Goal: Information Seeking & Learning: Check status

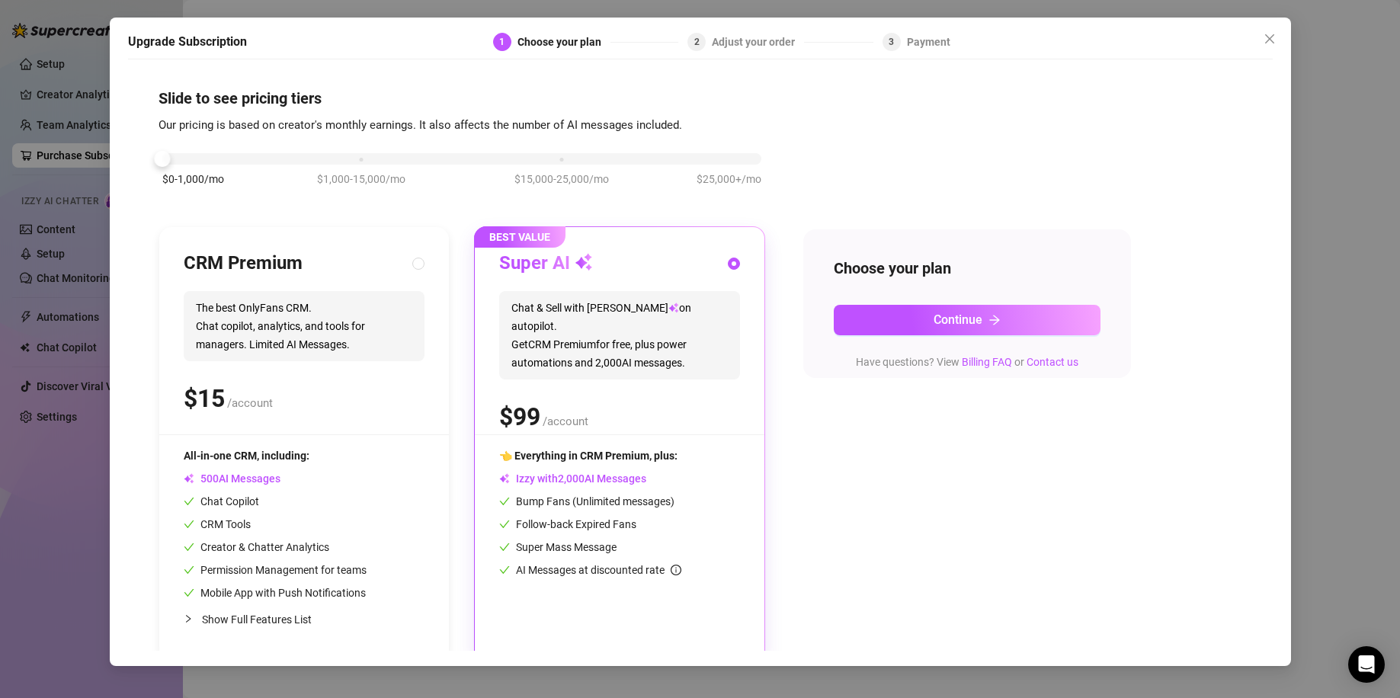
scroll to position [12, 0]
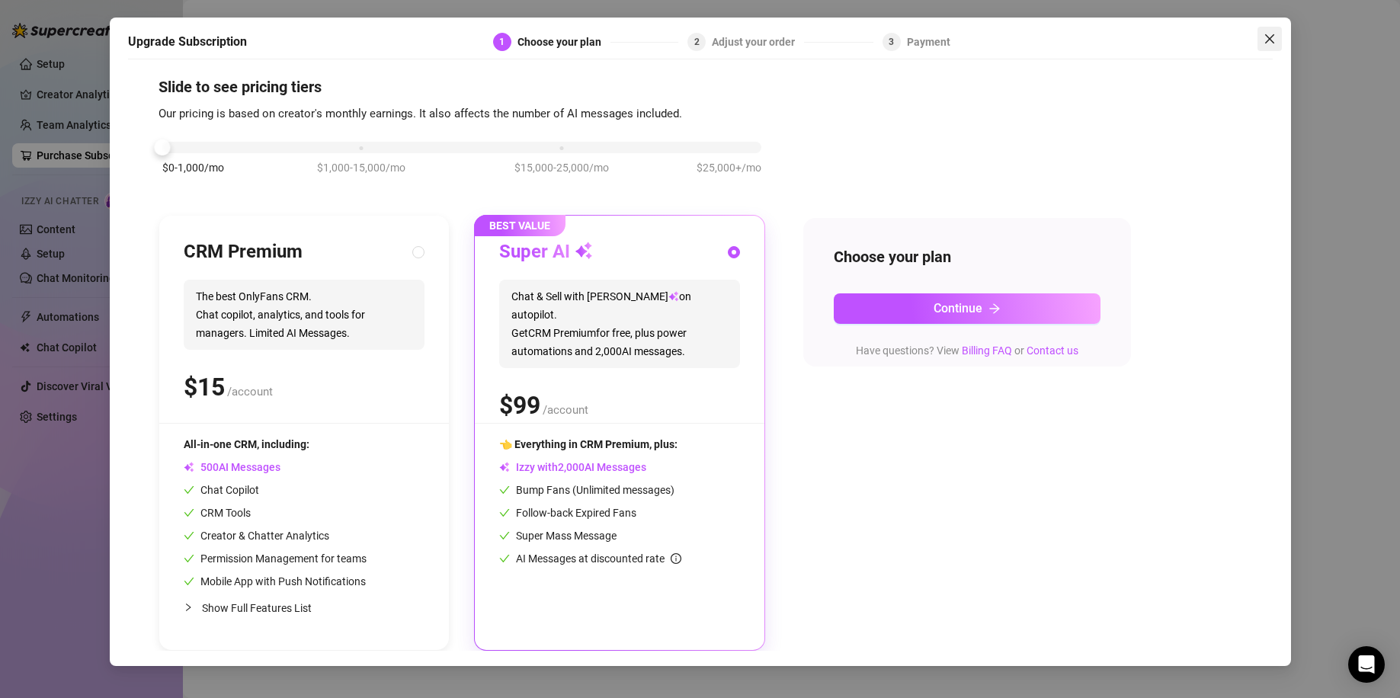
click at [1266, 36] on icon "close" at bounding box center [1269, 38] width 9 height 9
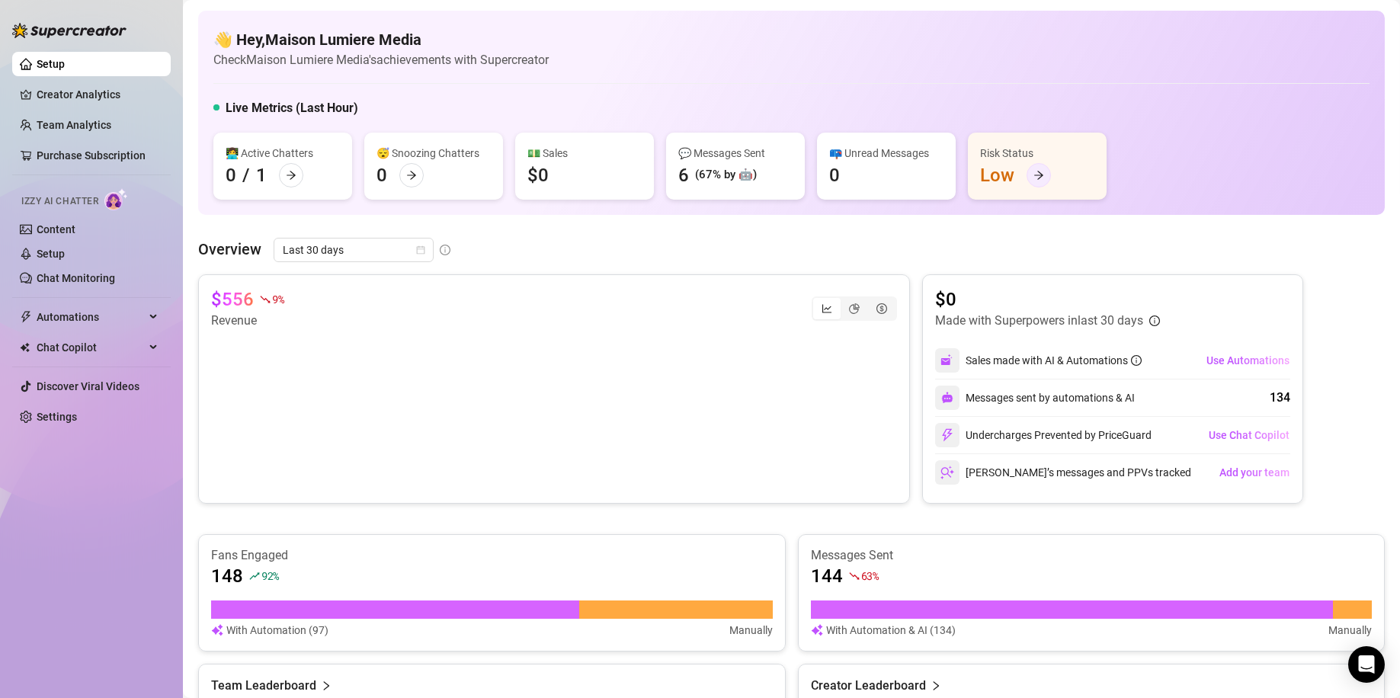
click at [1041, 172] on icon "arrow-right" at bounding box center [1039, 175] width 11 height 11
click at [82, 95] on link "Creator Analytics" at bounding box center [98, 94] width 122 height 24
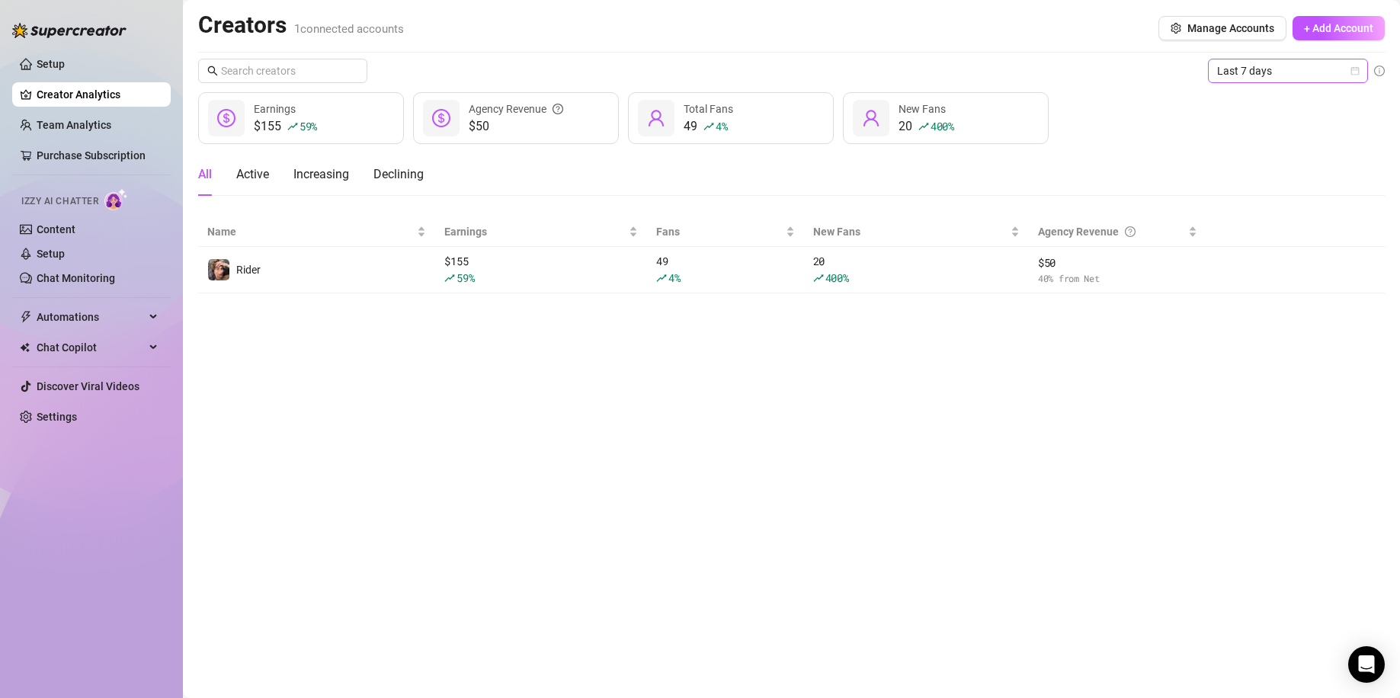
click at [1278, 64] on span "Last 7 days" at bounding box center [1288, 70] width 142 height 23
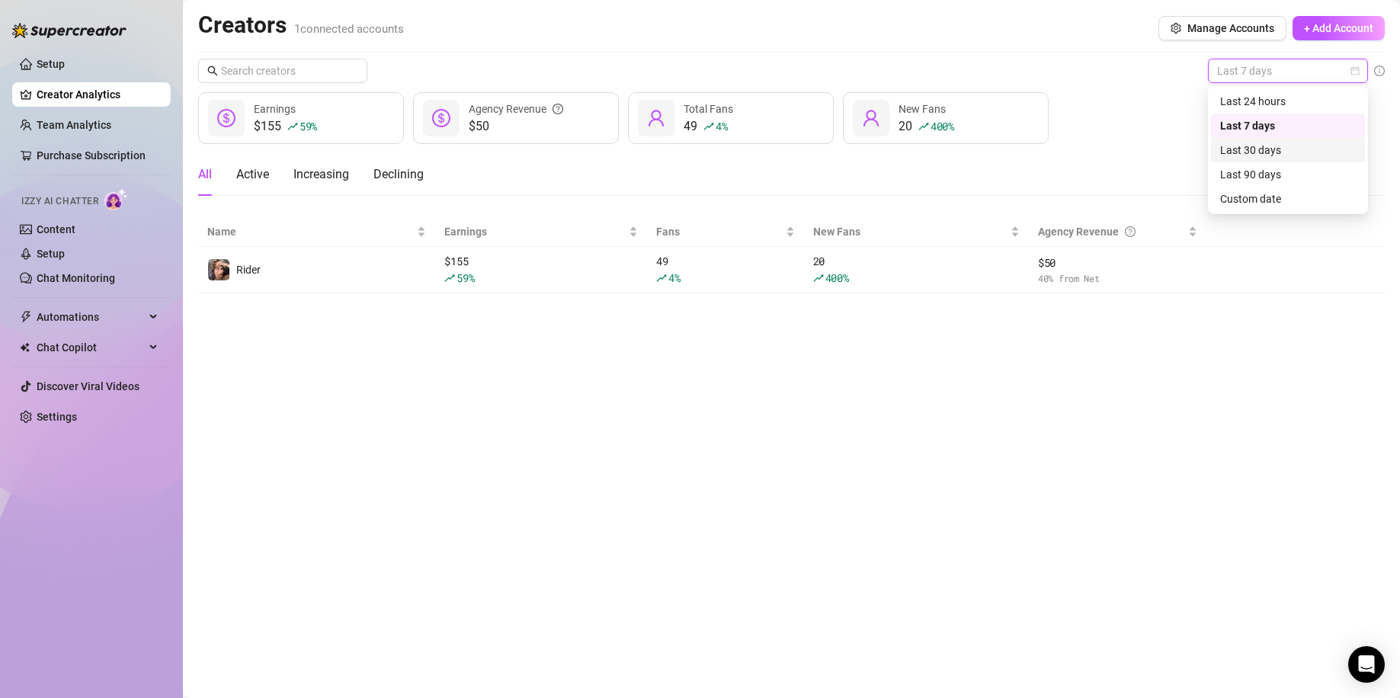
click at [1254, 154] on div "Last 30 days" at bounding box center [1288, 150] width 136 height 17
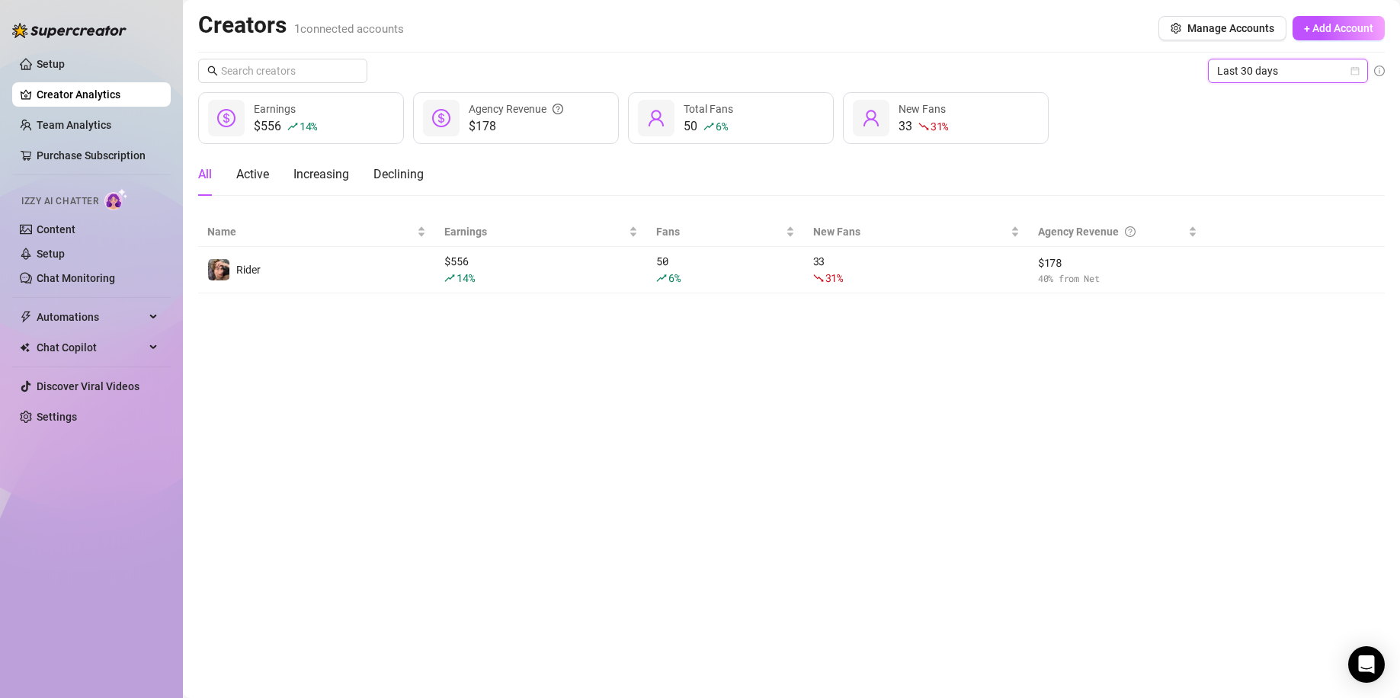
click at [1337, 74] on span "Last 30 days" at bounding box center [1288, 70] width 142 height 23
click at [1261, 178] on div "Last 90 days" at bounding box center [1288, 174] width 136 height 17
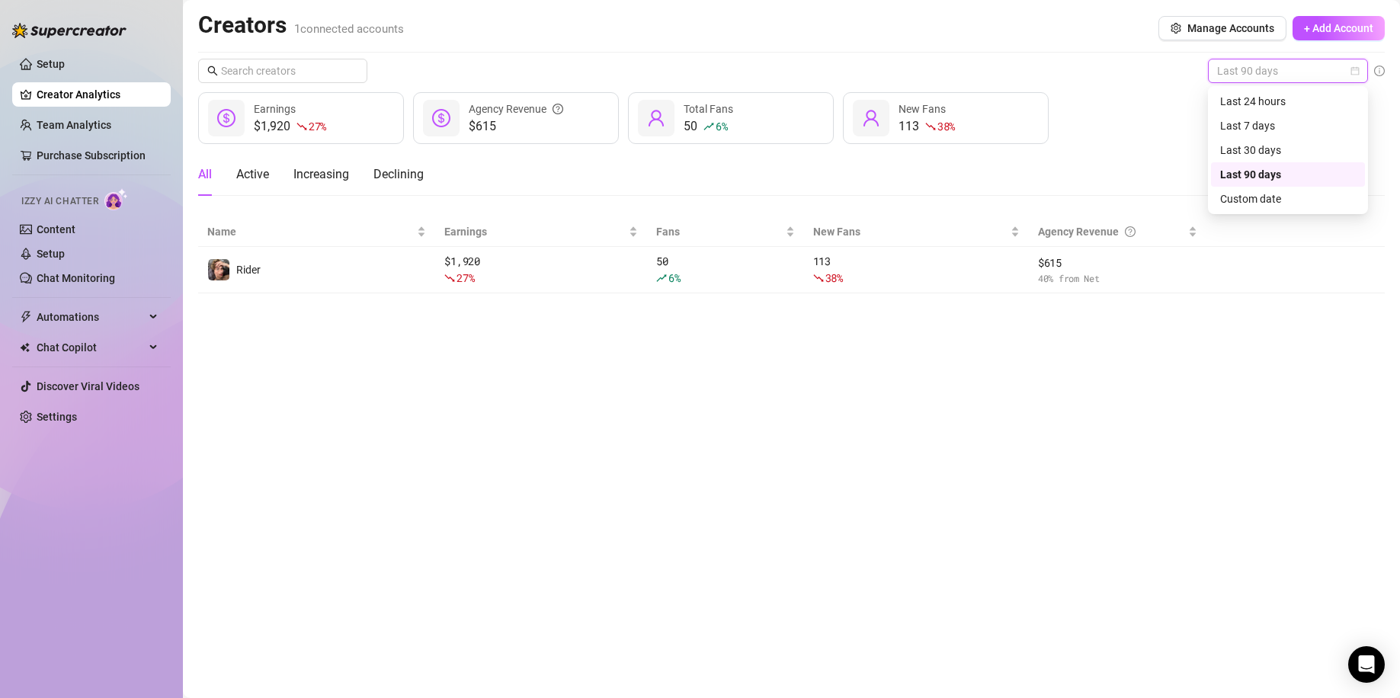
click at [1293, 69] on span "Last 90 days" at bounding box center [1288, 70] width 142 height 23
click at [1259, 205] on div "Custom date" at bounding box center [1288, 199] width 136 height 17
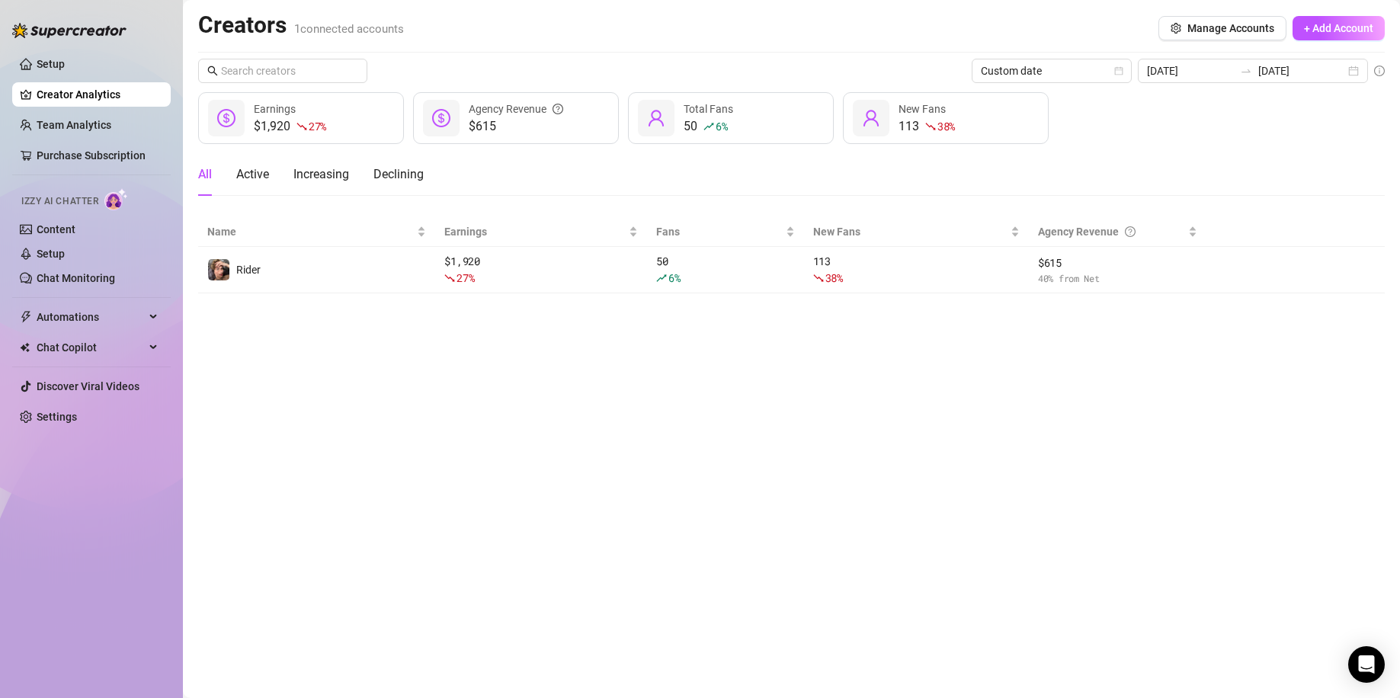
click at [1191, 389] on main "Creators 1 connected accounts Manage Accounts + Add Account Custom date [DATE] …" at bounding box center [791, 349] width 1217 height 698
click at [1195, 71] on input "[DATE]" at bounding box center [1190, 71] width 87 height 17
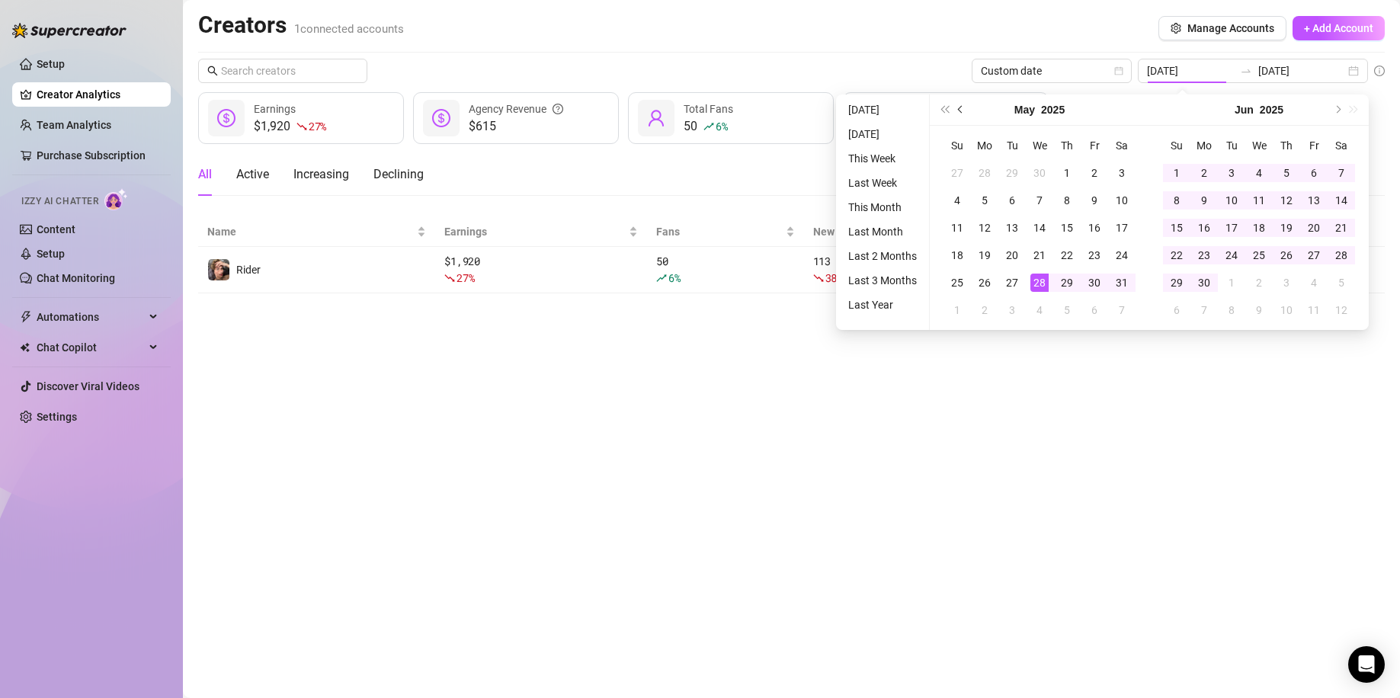
click at [957, 111] on button "Previous month (PageUp)" at bounding box center [961, 110] width 17 height 30
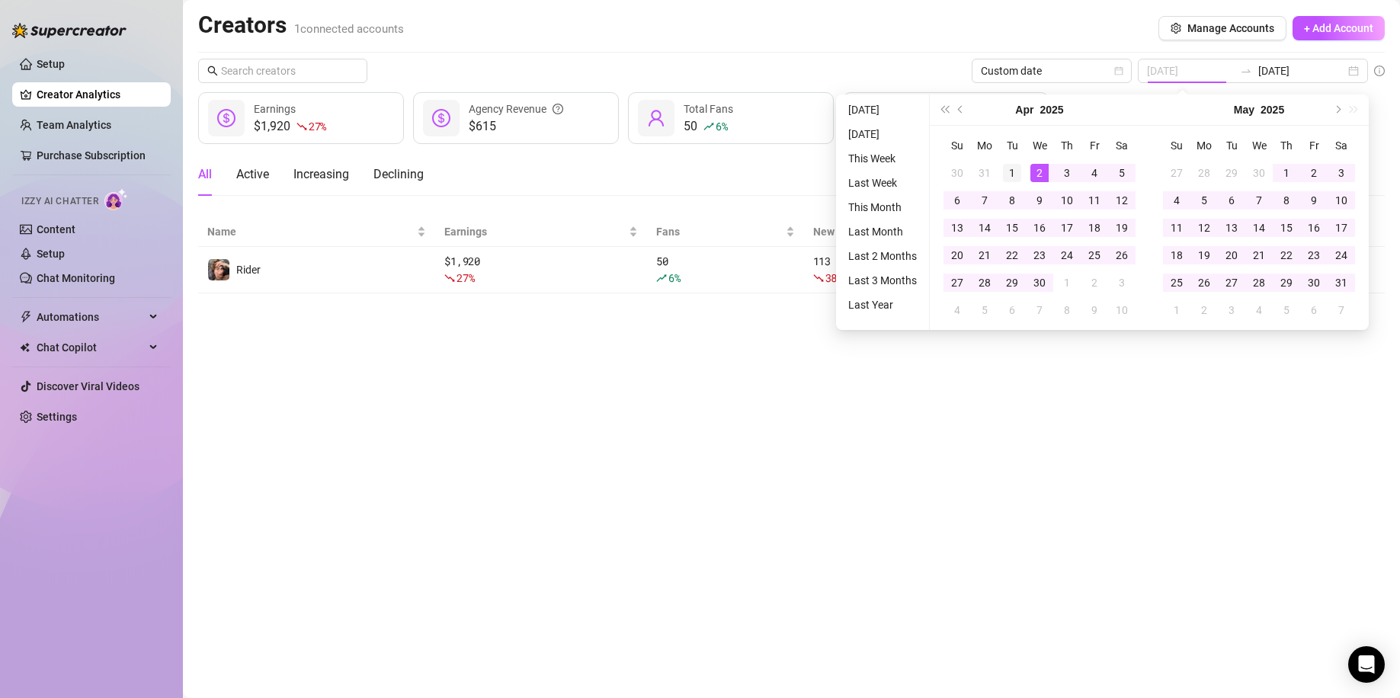
type input "[DATE]"
click at [1019, 178] on div "1" at bounding box center [1012, 173] width 18 height 18
type input "[DATE]"
click at [1094, 389] on main "Creators 1 connected accounts Manage Accounts + Add Account Custom date [DATE] …" at bounding box center [791, 349] width 1217 height 698
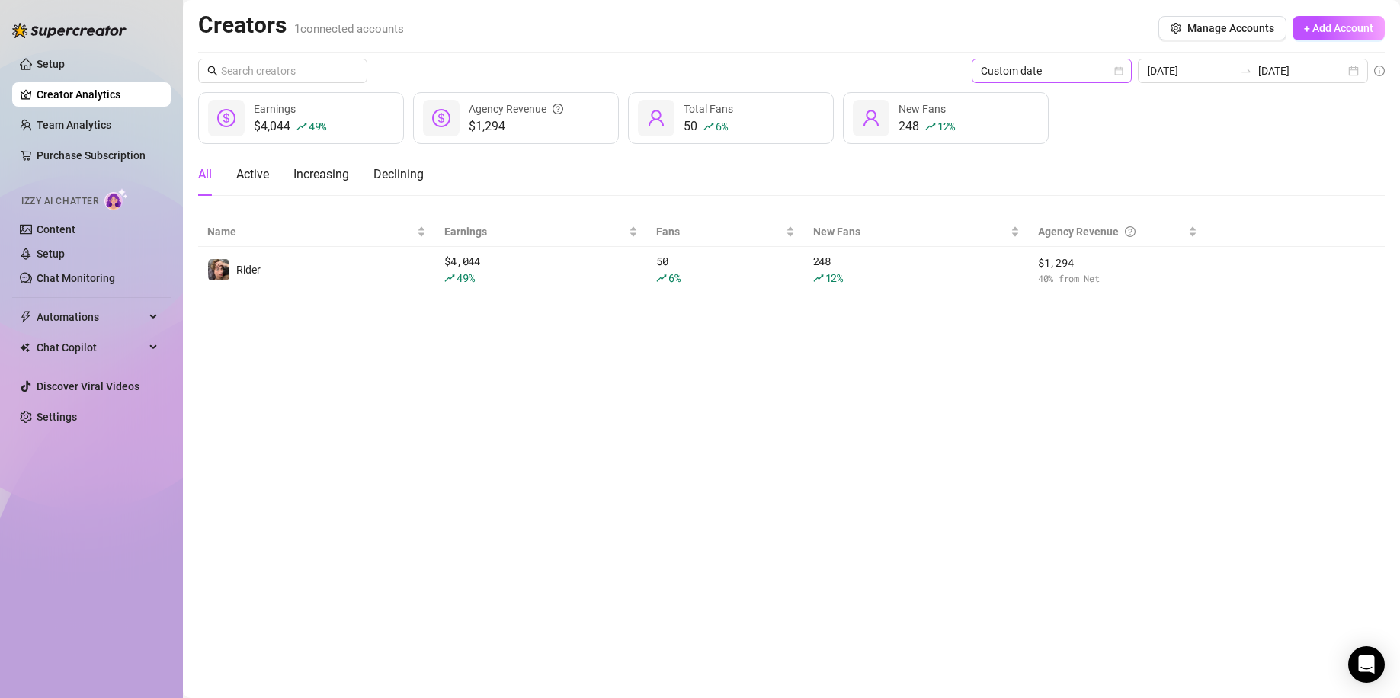
click at [1079, 72] on span "Custom date" at bounding box center [1052, 70] width 142 height 23
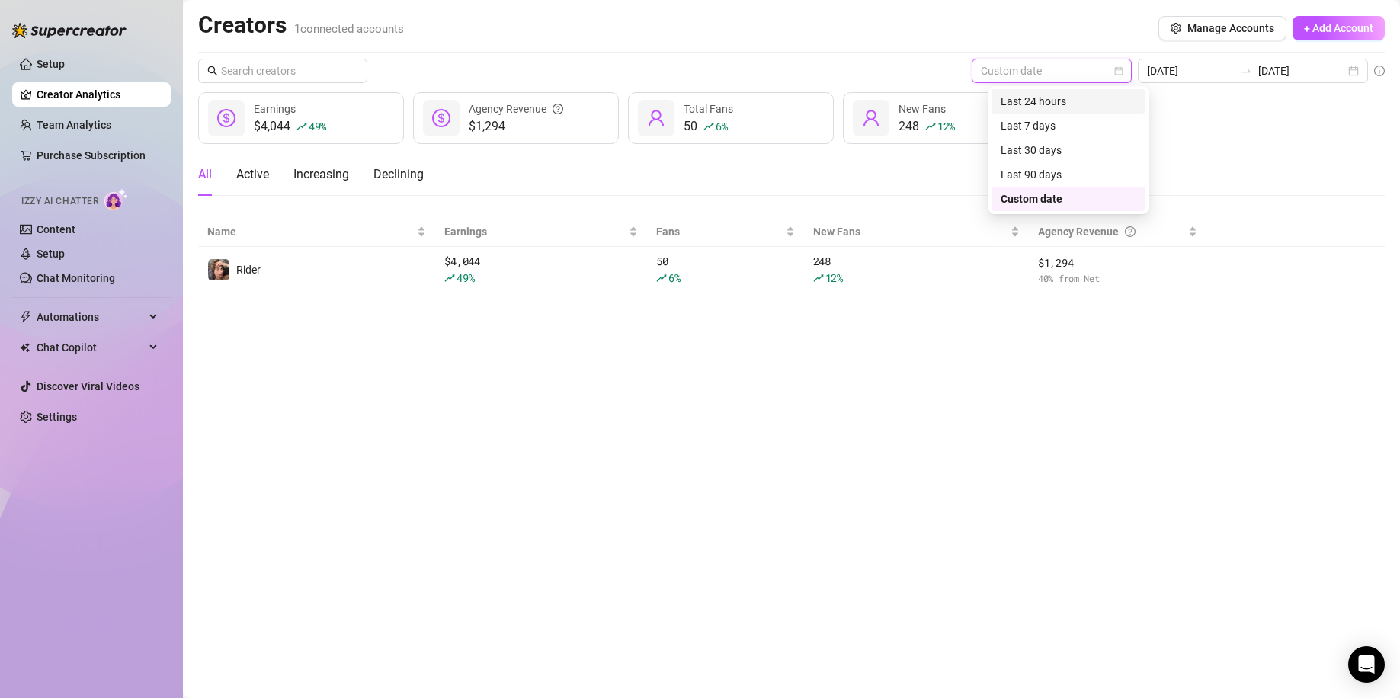
click at [1064, 104] on div "Last 24 hours" at bounding box center [1069, 101] width 136 height 17
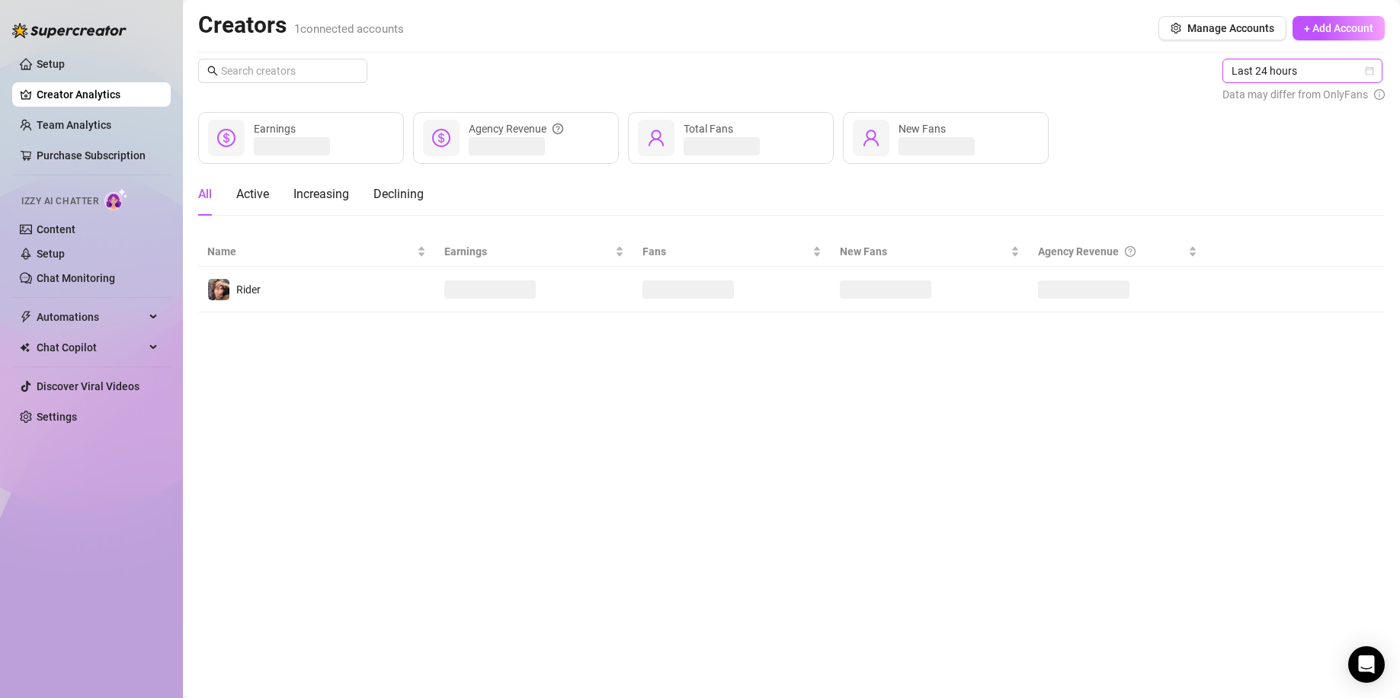
click at [1297, 77] on span "Last 24 hours" at bounding box center [1303, 70] width 142 height 23
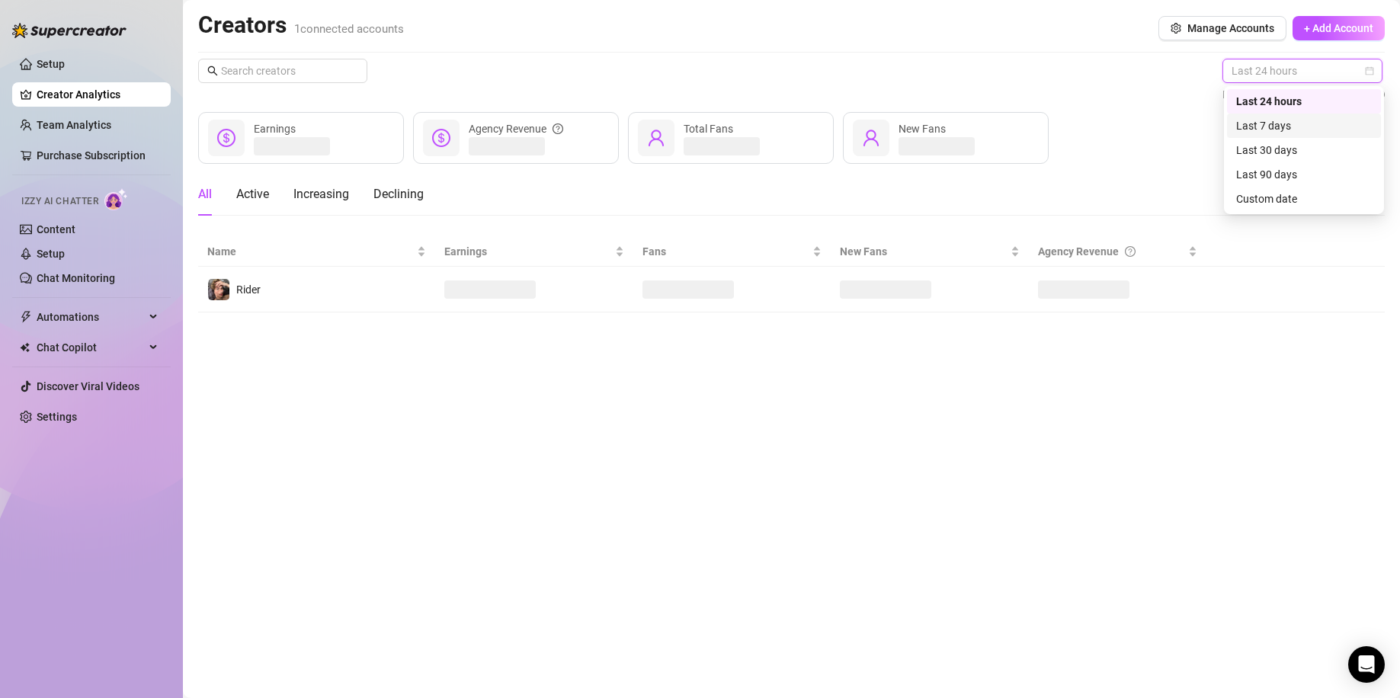
click at [1243, 129] on div "Last 7 days" at bounding box center [1304, 125] width 136 height 17
